Goal: Browse casually

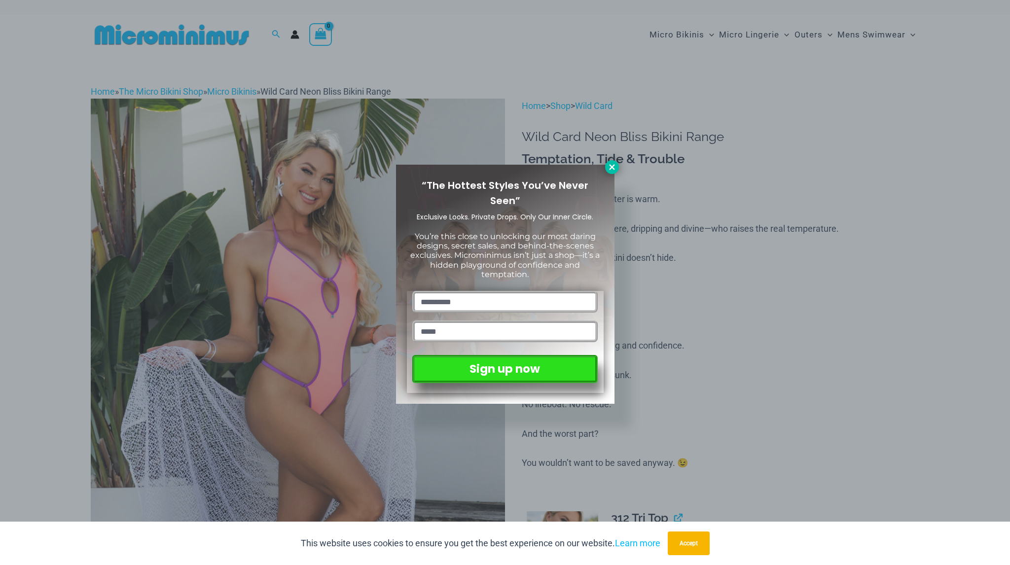
click at [616, 166] on icon at bounding box center [612, 167] width 9 height 9
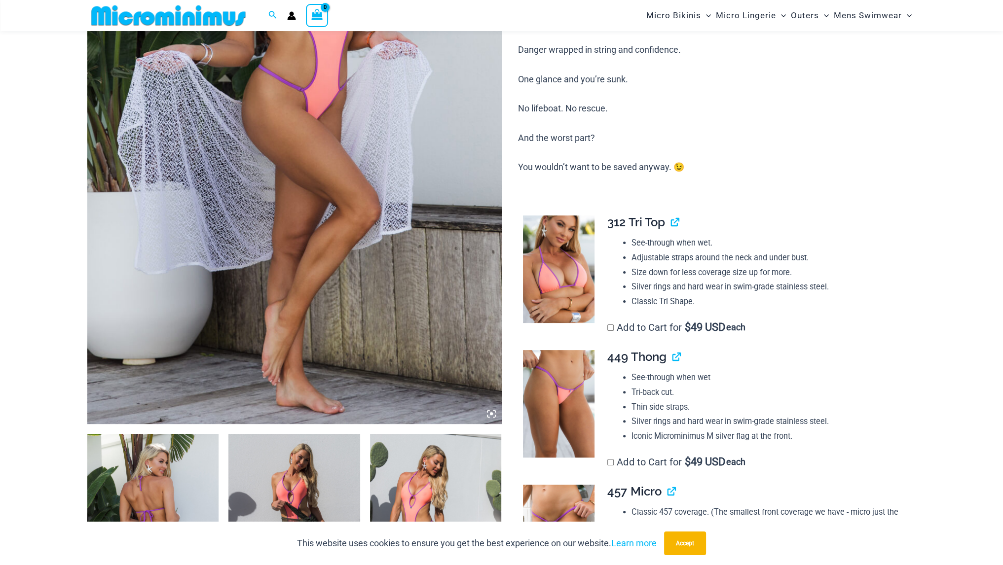
scroll to position [336, 0]
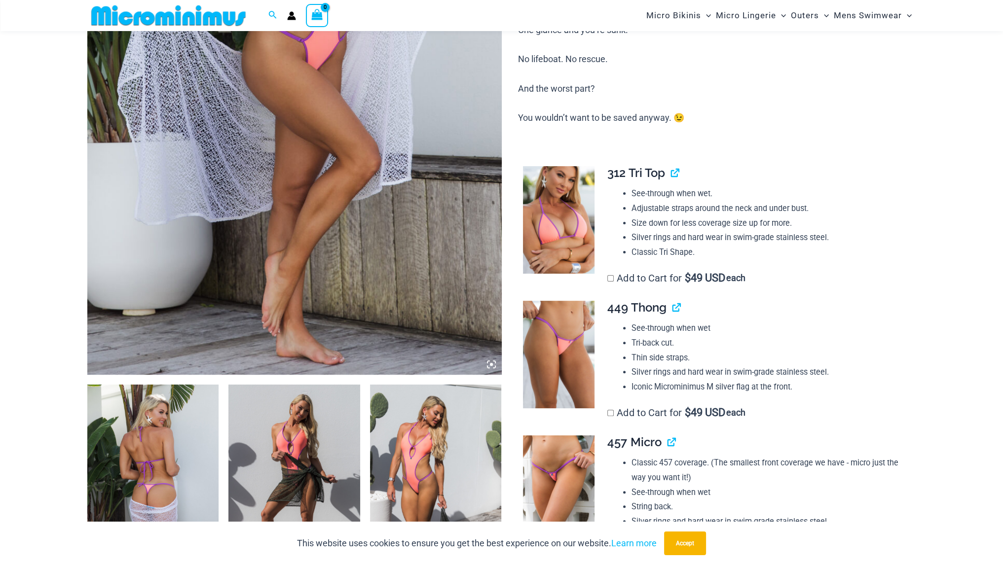
click at [169, 455] on img at bounding box center [153, 483] width 132 height 197
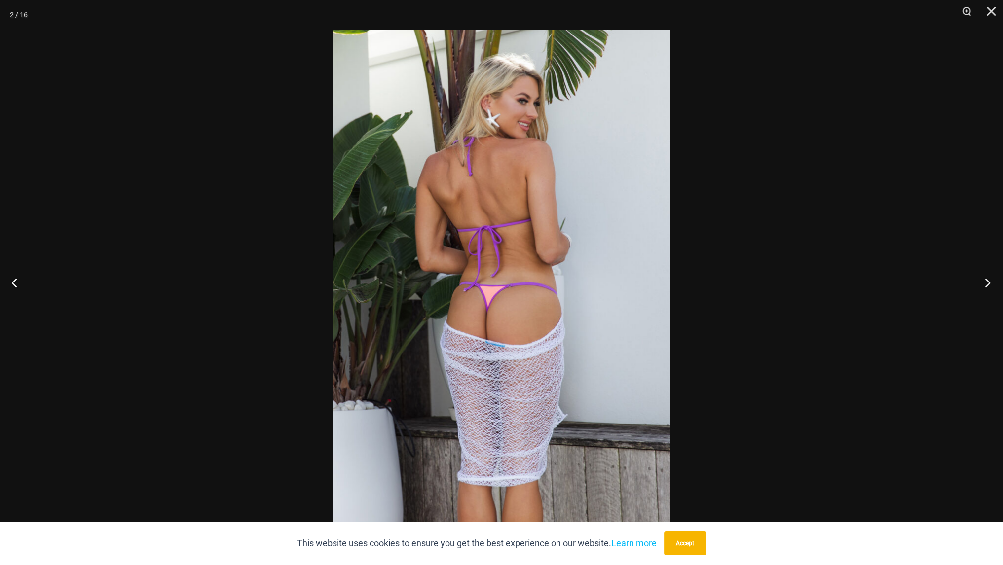
click at [989, 286] on button "Next" at bounding box center [984, 282] width 37 height 49
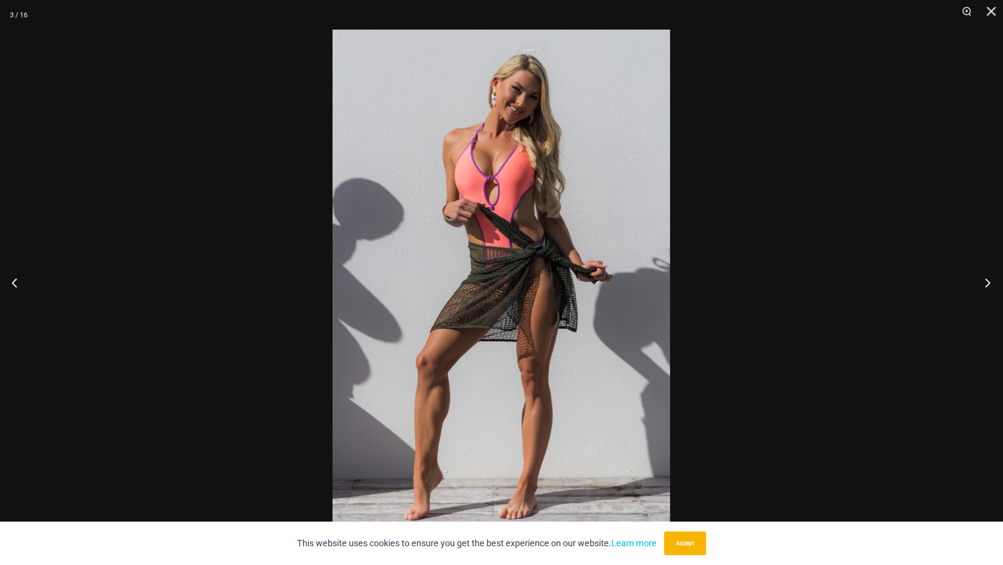
click at [989, 286] on button "Next" at bounding box center [984, 282] width 37 height 49
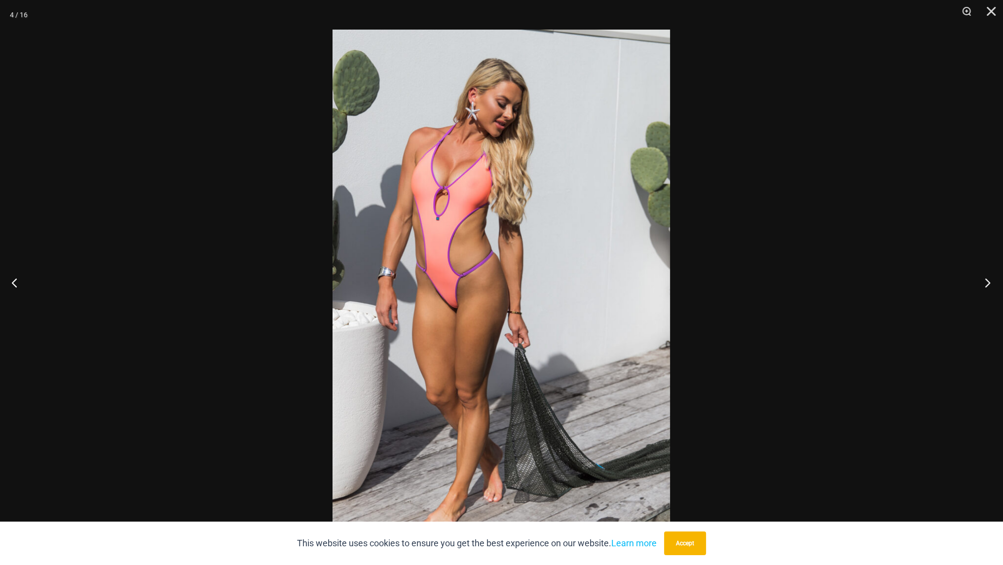
click at [989, 286] on button "Next" at bounding box center [984, 282] width 37 height 49
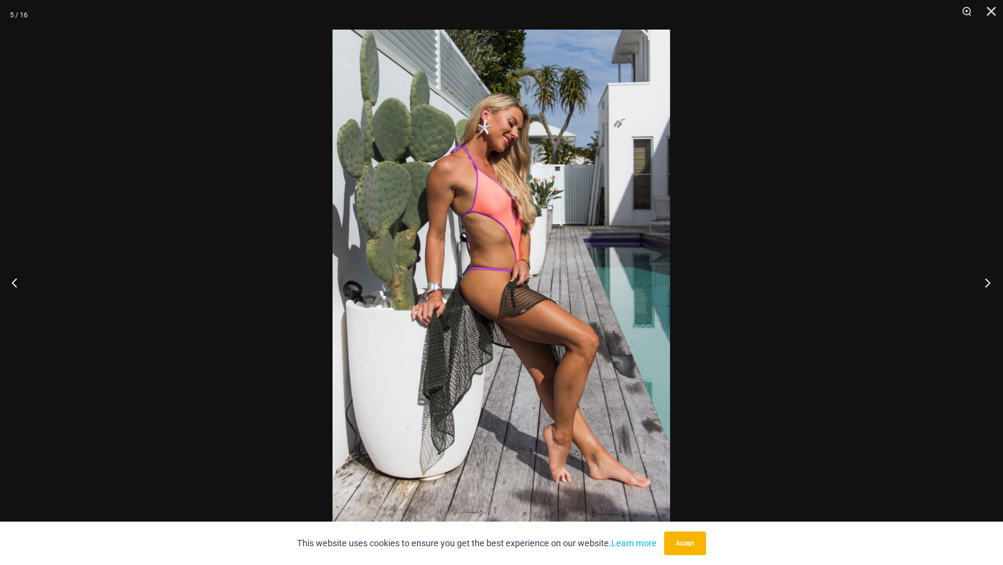
click at [989, 286] on button "Next" at bounding box center [984, 282] width 37 height 49
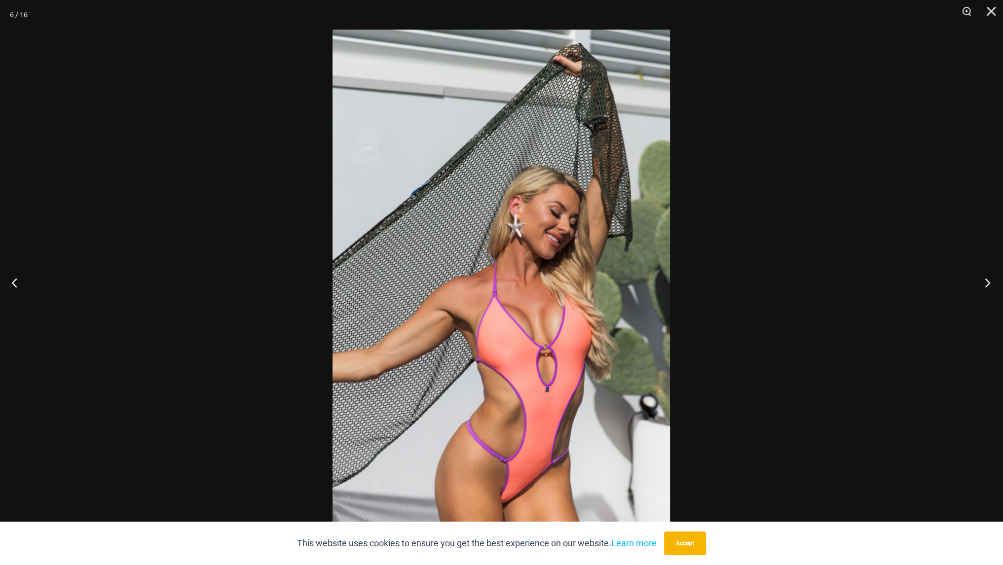
click at [989, 286] on button "Next" at bounding box center [984, 282] width 37 height 49
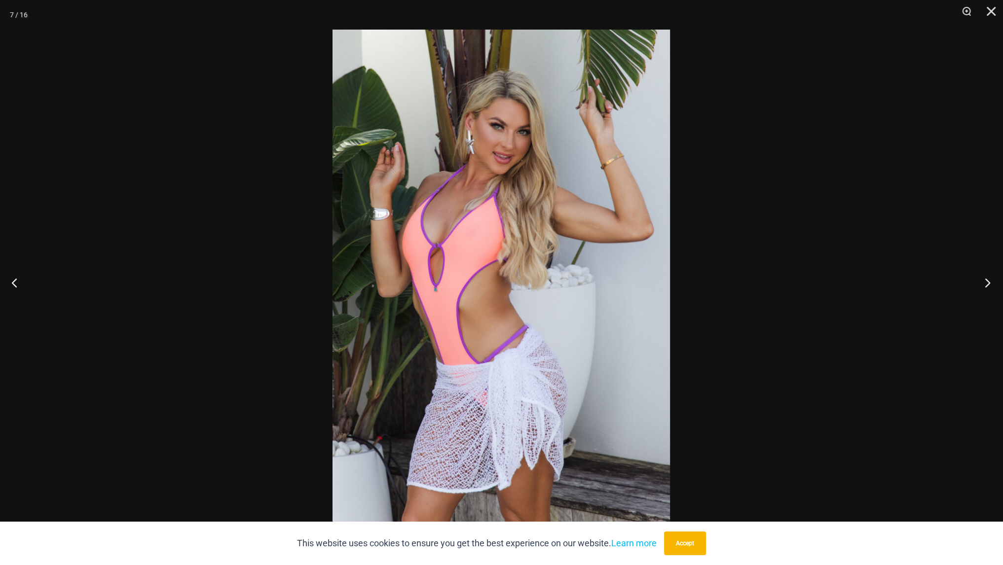
click at [989, 286] on button "Next" at bounding box center [984, 282] width 37 height 49
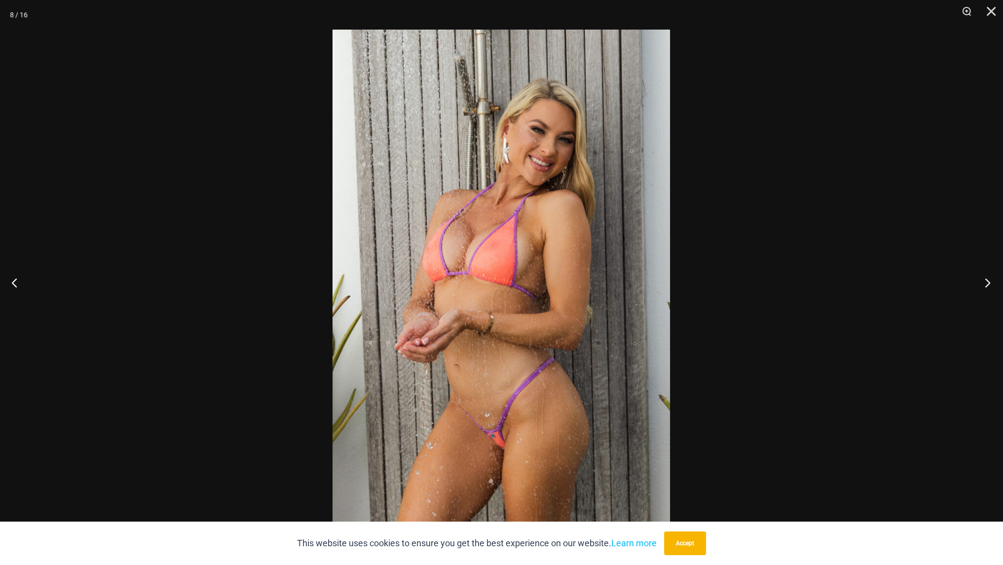
click at [989, 286] on button "Next" at bounding box center [984, 282] width 37 height 49
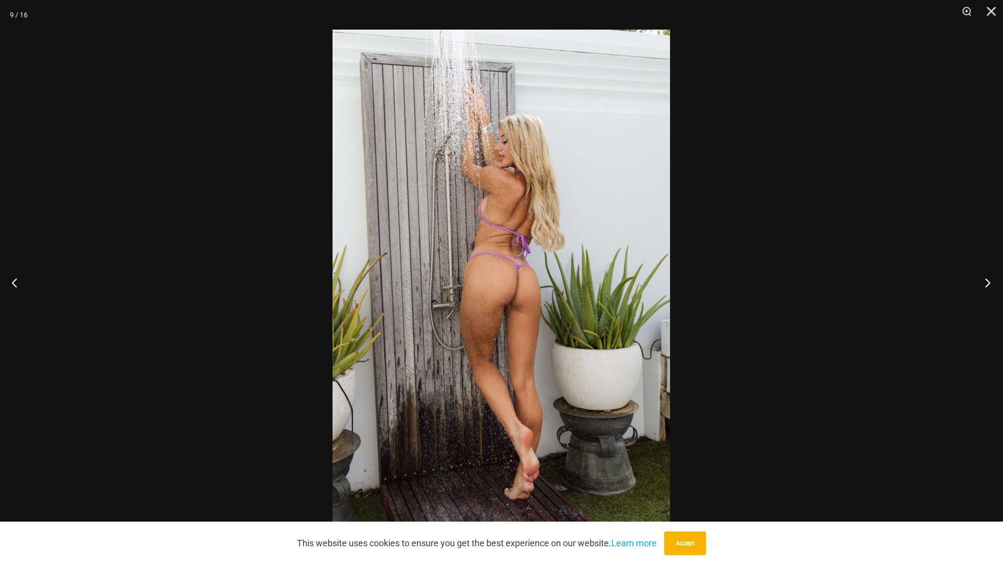
click at [989, 286] on button "Next" at bounding box center [984, 282] width 37 height 49
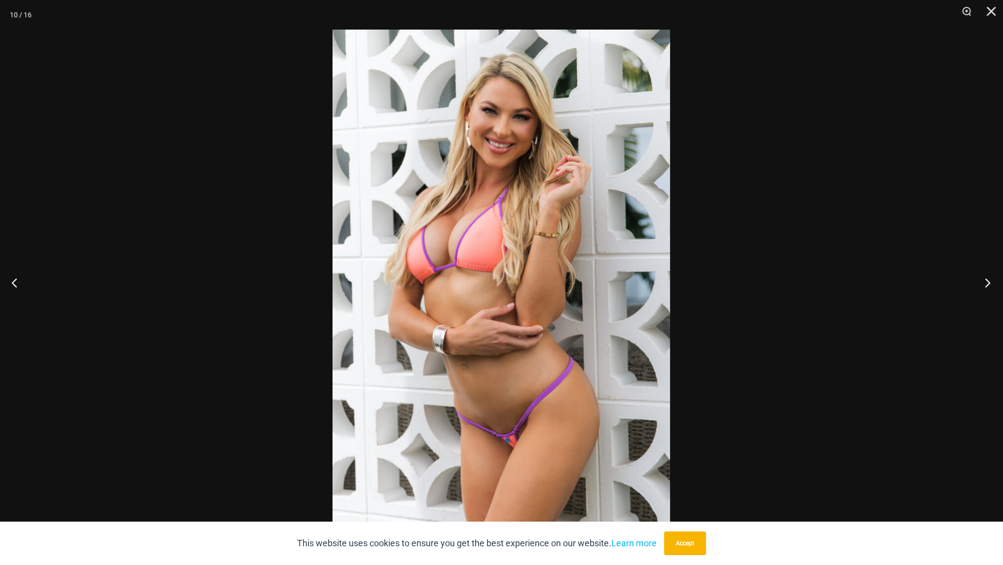
click at [989, 286] on button "Next" at bounding box center [984, 282] width 37 height 49
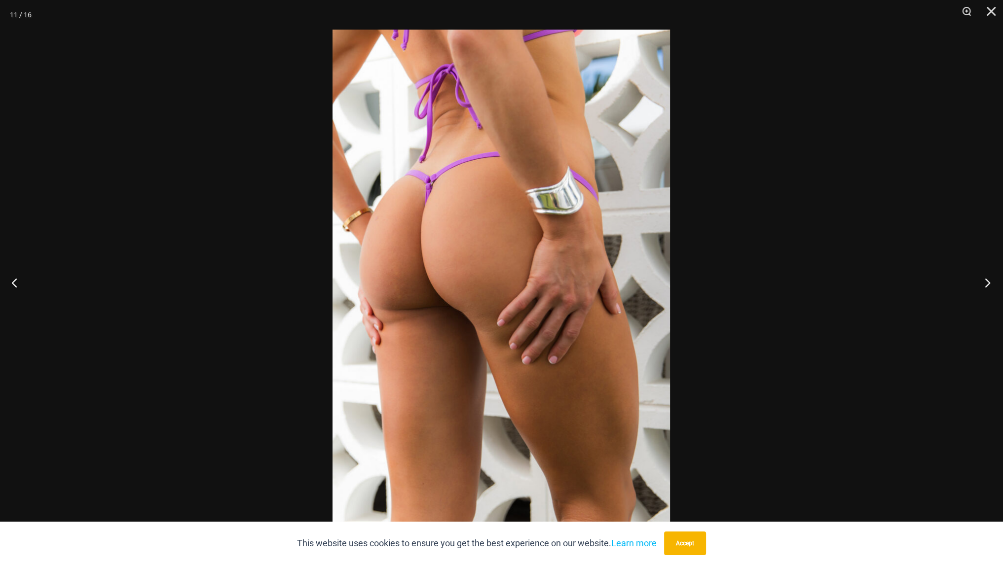
click at [989, 286] on button "Next" at bounding box center [984, 282] width 37 height 49
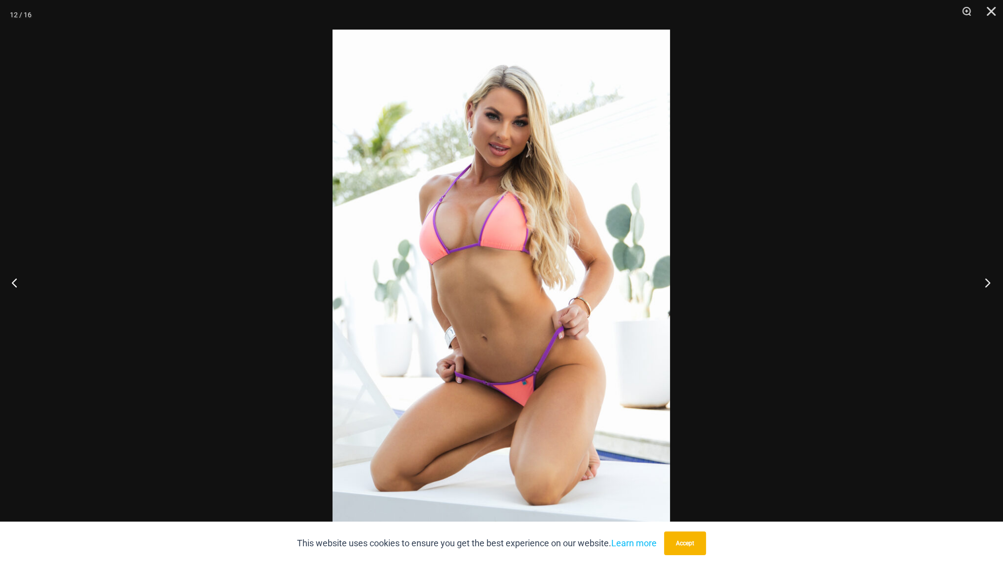
click at [989, 286] on button "Next" at bounding box center [984, 282] width 37 height 49
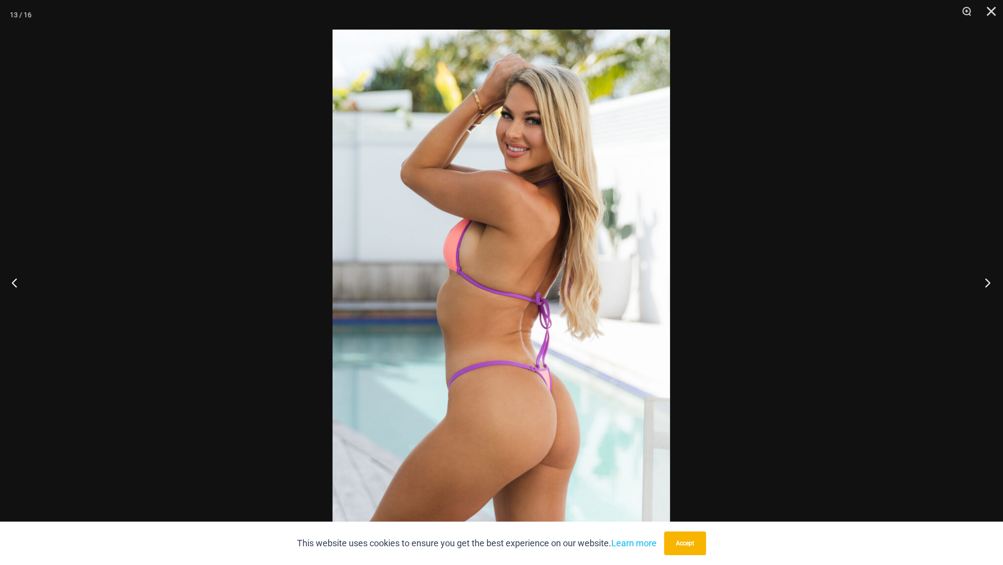
click at [989, 286] on button "Next" at bounding box center [984, 282] width 37 height 49
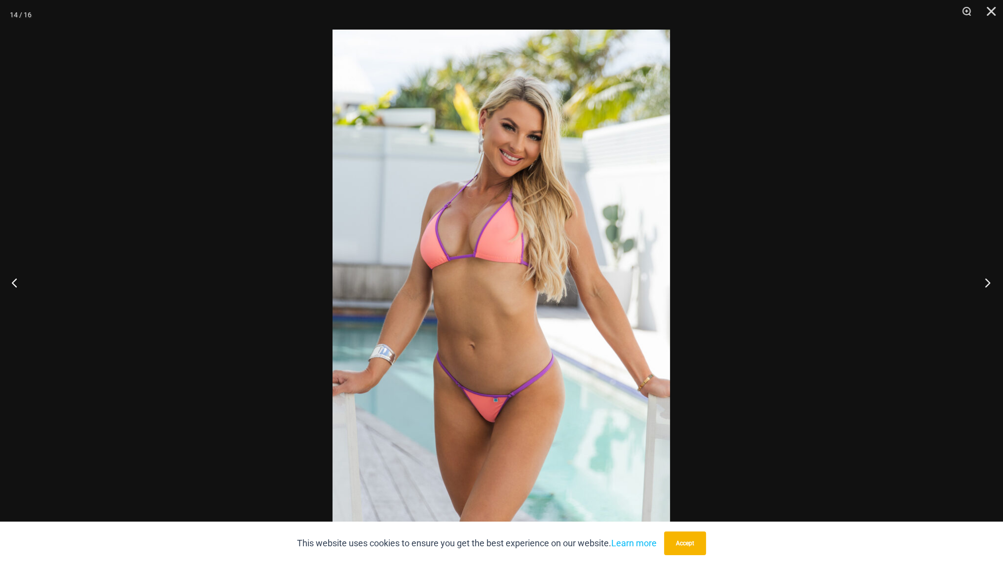
click at [989, 286] on button "Next" at bounding box center [984, 282] width 37 height 49
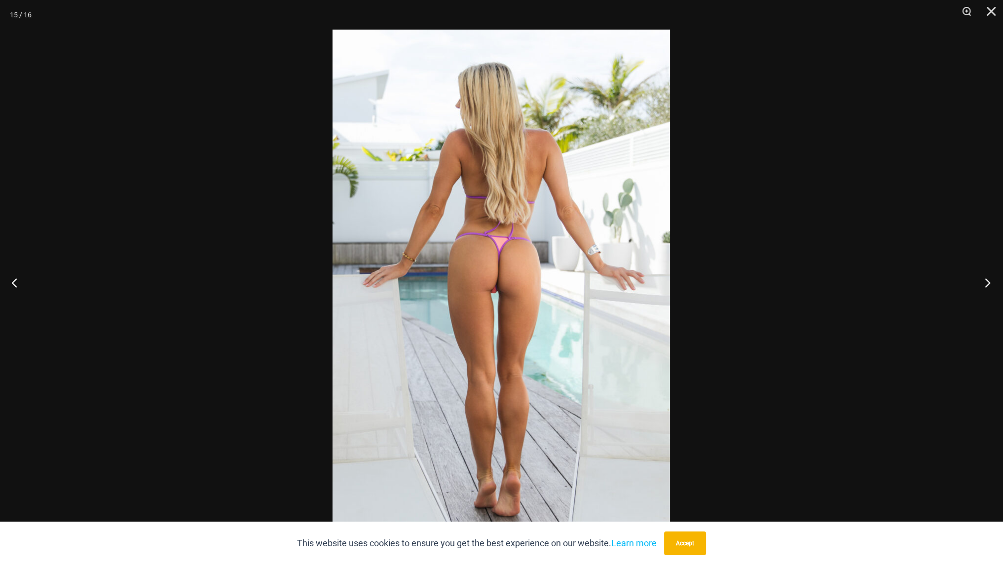
click at [989, 286] on button "Next" at bounding box center [984, 282] width 37 height 49
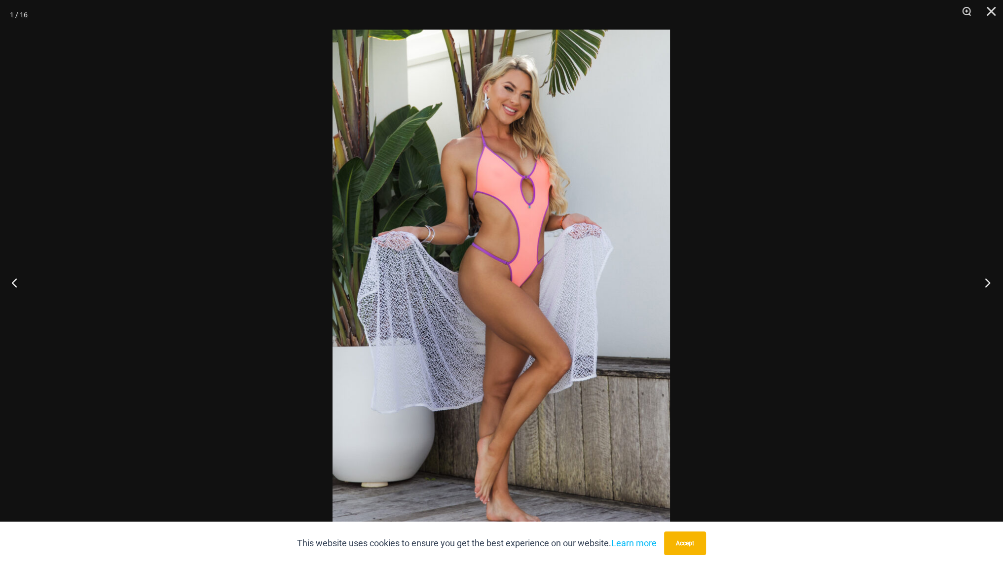
click at [989, 286] on button "Next" at bounding box center [984, 282] width 37 height 49
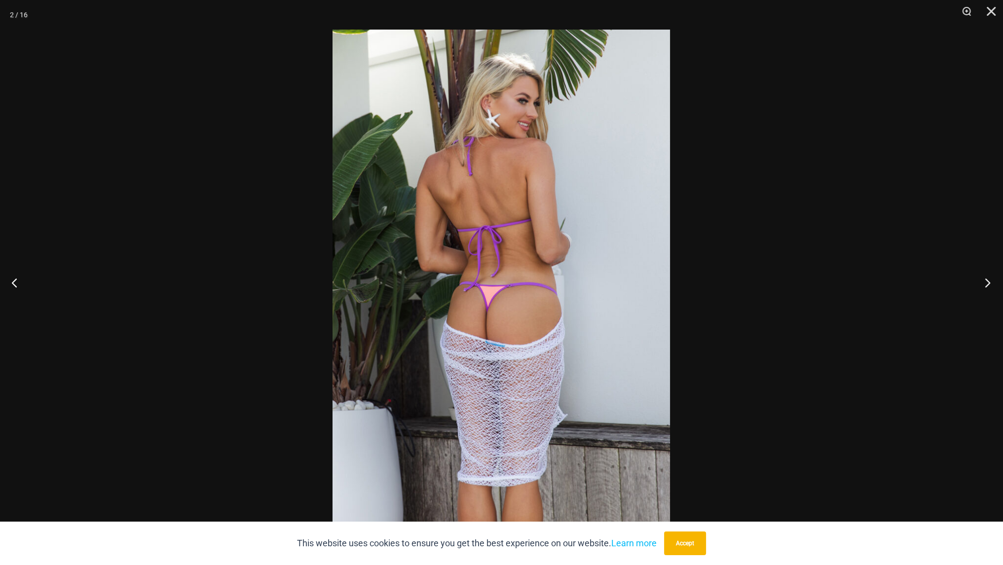
click at [989, 286] on button "Next" at bounding box center [984, 282] width 37 height 49
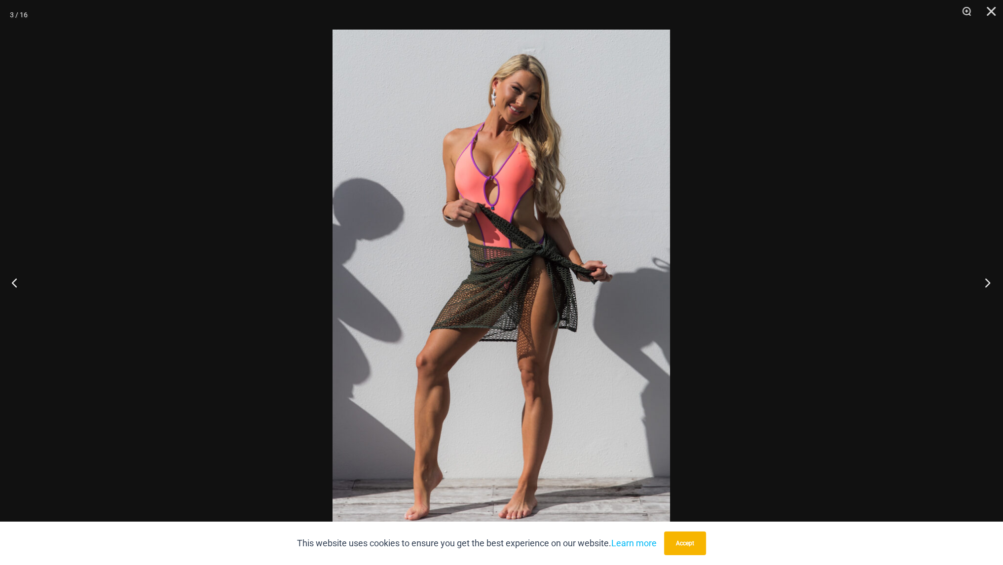
click at [989, 286] on button "Next" at bounding box center [984, 282] width 37 height 49
